Goal: Navigation & Orientation: Find specific page/section

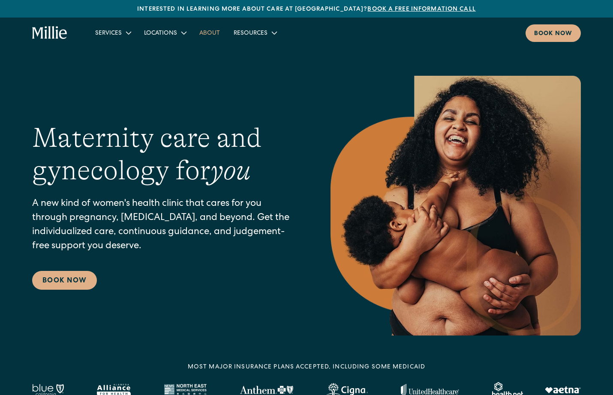
click at [213, 33] on link "About" at bounding box center [209, 33] width 34 height 14
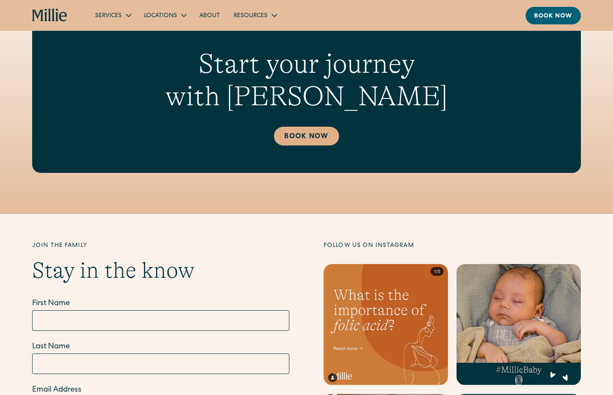
scroll to position [2689, 0]
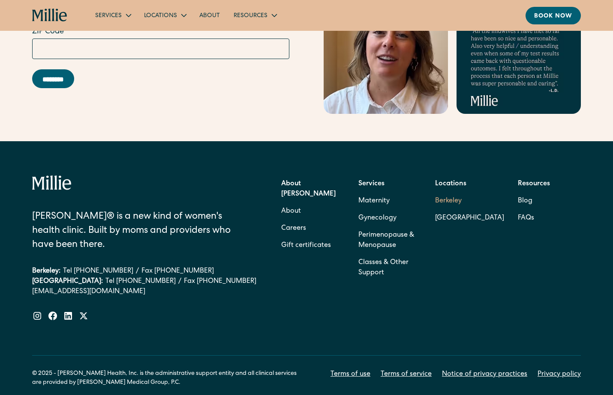
click at [448, 193] on link "Berkeley" at bounding box center [469, 201] width 69 height 17
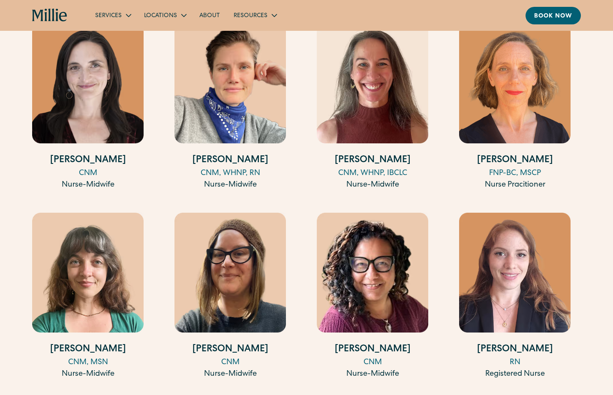
scroll to position [1106, 0]
